Goal: Task Accomplishment & Management: Manage account settings

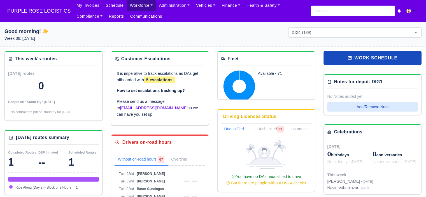
click at [140, 8] on link "Workforce" at bounding box center [141, 5] width 29 height 11
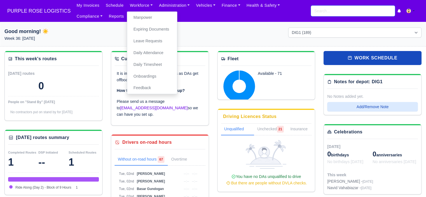
click at [326, 10] on input "search" at bounding box center [353, 11] width 84 height 11
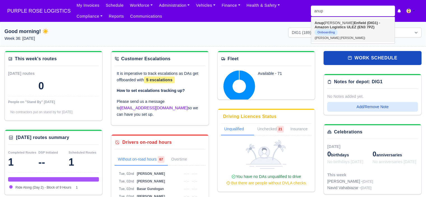
click at [323, 29] on span "Onboarding" at bounding box center [326, 32] width 23 height 6
type input "[PERSON_NAME] [PERSON_NAME]"
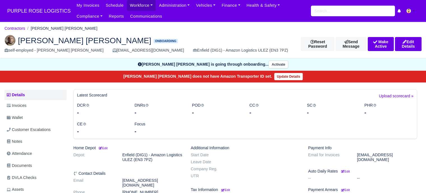
scroll to position [28, 0]
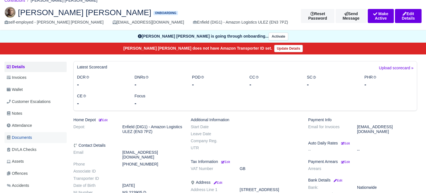
click at [19, 140] on span "Documents" at bounding box center [19, 137] width 25 height 6
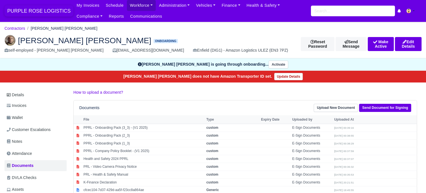
click at [38, 9] on span "PURPLE ROSE LOGISTICS" at bounding box center [38, 10] width 69 height 11
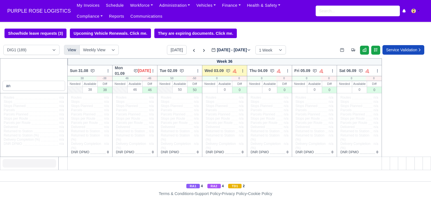
type input "a"
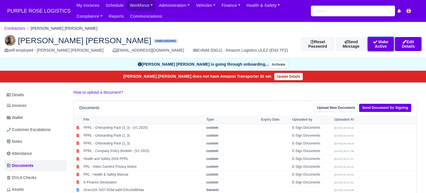
click at [375, 45] on button "Make Active" at bounding box center [381, 44] width 26 height 14
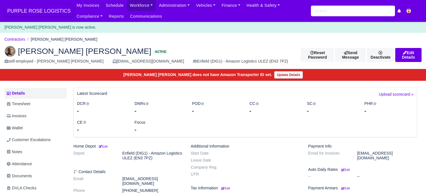
click at [27, 12] on span "PURPLE ROSE LOGISTICS" at bounding box center [38, 10] width 69 height 11
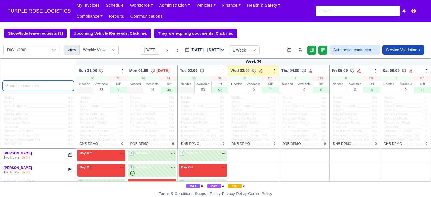
click at [33, 87] on input "search" at bounding box center [38, 86] width 71 height 10
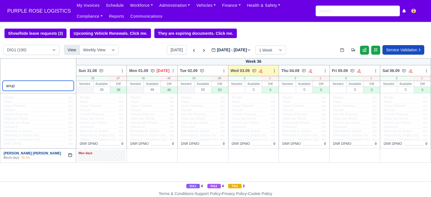
type input "anup"
click at [23, 154] on link "[PERSON_NAME] [PERSON_NAME]" at bounding box center [32, 153] width 57 height 4
click at [116, 157] on div "Max days" at bounding box center [101, 155] width 48 height 11
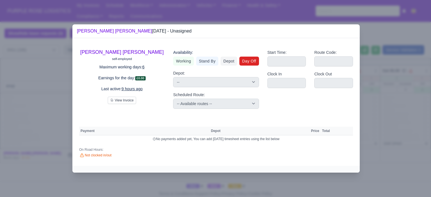
click at [249, 61] on link "Day Off" at bounding box center [249, 61] width 20 height 9
select select
select select "na"
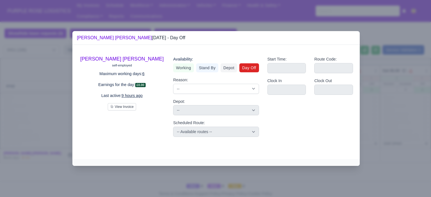
click at [397, 98] on div at bounding box center [215, 98] width 431 height 197
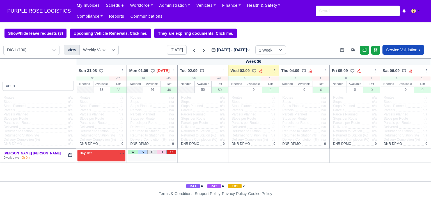
click at [173, 153] on link "O" at bounding box center [171, 152] width 10 height 4
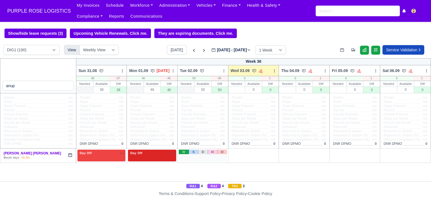
click at [186, 153] on link "W" at bounding box center [184, 152] width 10 height 4
click at [206, 154] on div "1 Available na" at bounding box center [203, 153] width 46 height 5
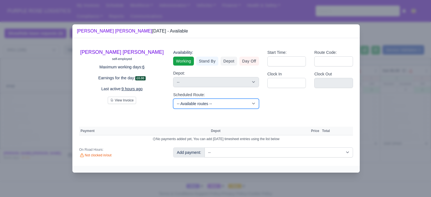
click at [235, 101] on select "-- Available routes -- Standard Parcel - Block of 6 Hours - (SD6) AmFlex RTS Ve…" at bounding box center [215, 104] width 85 height 10
select select "6"
click at [173, 99] on select "-- Available routes -- Standard Parcel - Block of 6 Hours - (SD6) AmFlex RTS Ve…" at bounding box center [215, 104] width 85 height 10
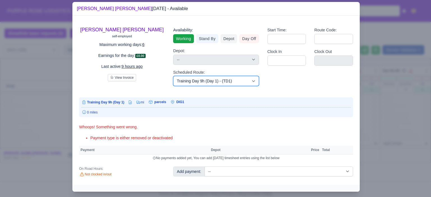
scroll to position [11, 0]
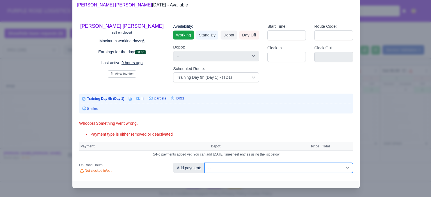
click at [341, 167] on select "-- Additional Hour Support (£14.50) Additional Hour Support (Walkers) (£13.50) …" at bounding box center [278, 168] width 148 height 10
select select "85"
click at [204, 163] on select "-- Additional Hour Support (£14.50) Additional Hour Support (Walkers) (£13.50) …" at bounding box center [278, 168] width 148 height 10
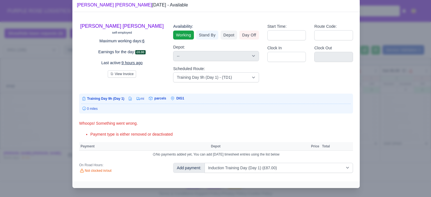
select select "1"
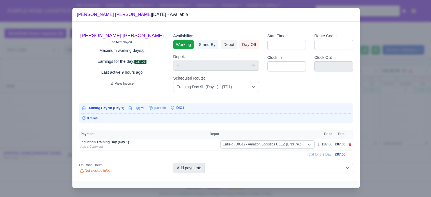
scroll to position [0, 0]
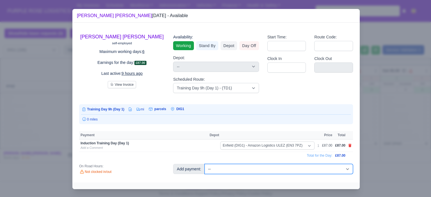
click at [347, 169] on select "-- Additional Hour Support (£14.50) Additional Hour Support (Walkers) (£13.50) …" at bounding box center [278, 169] width 148 height 10
select select "103"
click at [204, 164] on select "-- Additional Hour Support (£14.50) Additional Hour Support (Walkers) (£13.50) …" at bounding box center [278, 169] width 148 height 10
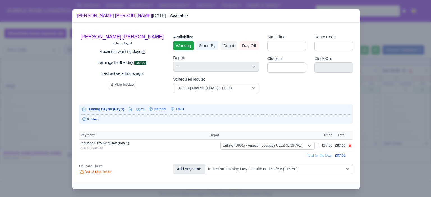
select select "1"
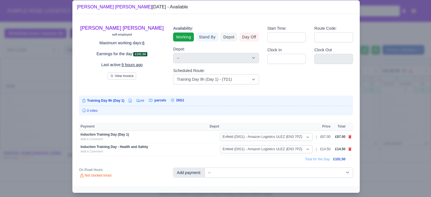
scroll to position [13, 0]
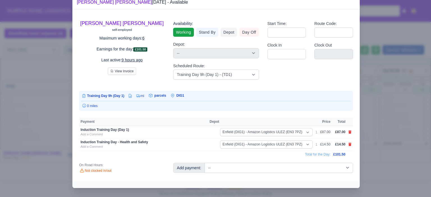
click at [384, 135] on div at bounding box center [215, 98] width 431 height 197
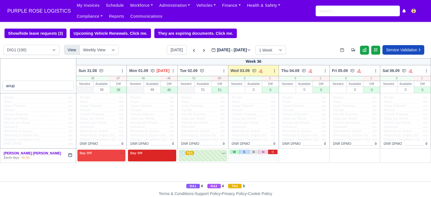
click at [272, 153] on link "O" at bounding box center [273, 152] width 10 height 4
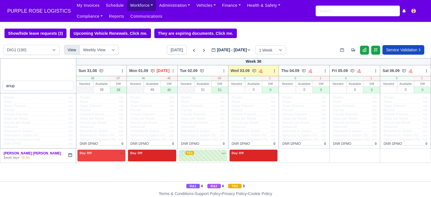
click at [140, 6] on link "Workforce" at bounding box center [141, 5] width 29 height 11
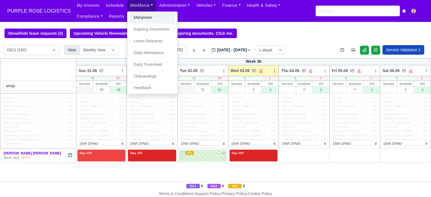
click at [147, 20] on link "Manpower" at bounding box center [151, 18] width 45 height 12
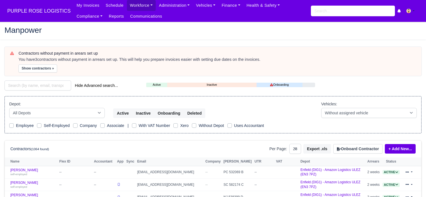
select select "25"
